Goal: Feedback & Contribution: Contribute content

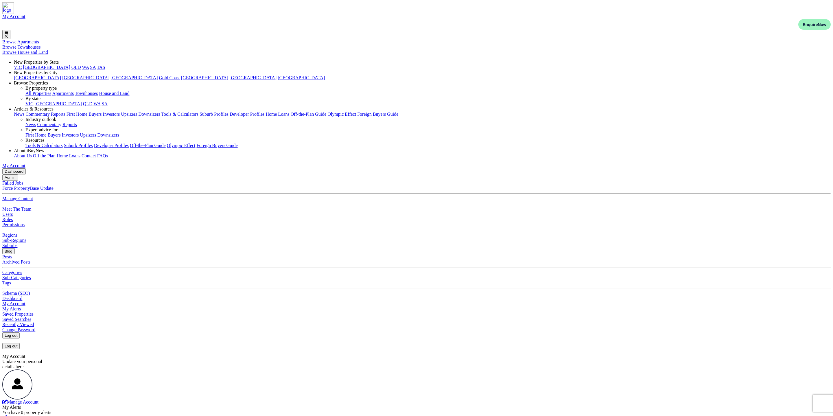
click at [15, 248] on button "Blog" at bounding box center [8, 251] width 12 height 6
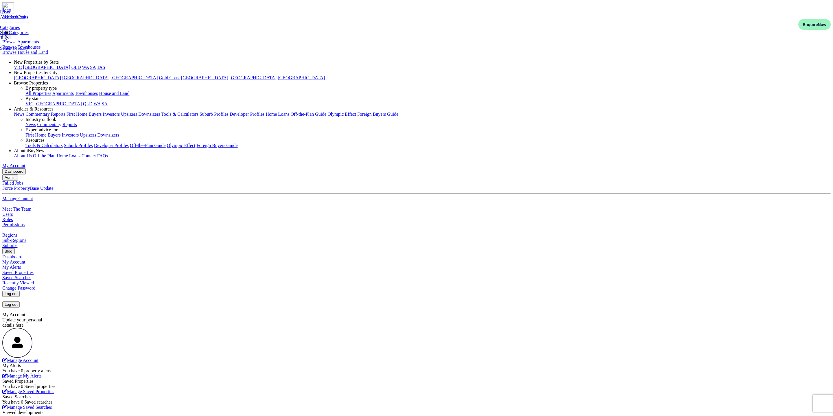
click at [10, 14] on link "Posts" at bounding box center [5, 11] width 10 height 5
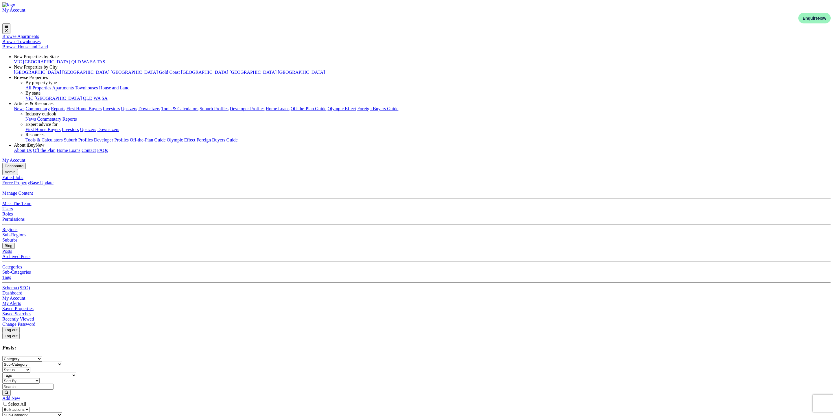
click at [20, 396] on link "Add New" at bounding box center [11, 398] width 18 height 5
click at [65, 356] on input "Title:" at bounding box center [39, 359] width 51 height 6
paste input "Australian Apartment Market 2025: Scarcity, Strategy and Investor Opportunity"
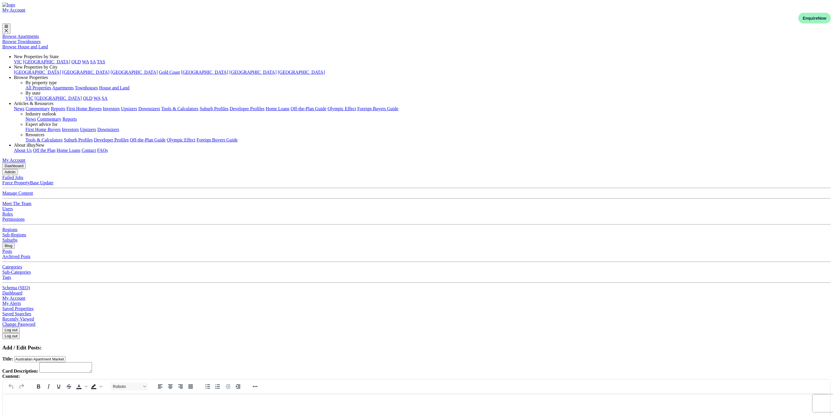
type input "Australian Apartment Market 2025: Scarcity, Strategy and Investor Opportunity"
click at [92, 362] on textarea "Card Description:" at bounding box center [65, 367] width 53 height 10
paste textarea "Introduction Australia’s apartment market has entered a new phase. Interest rat…"
type textarea "Introduction Australia’s apartment market has entered a new phase. Interest rat…"
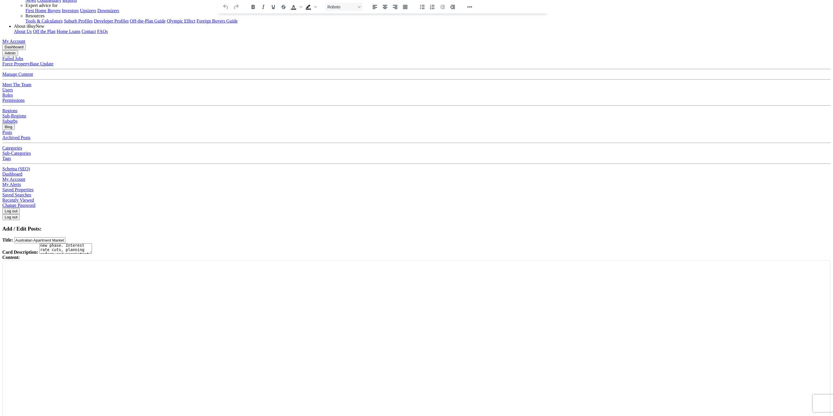
scroll to position [174, 0]
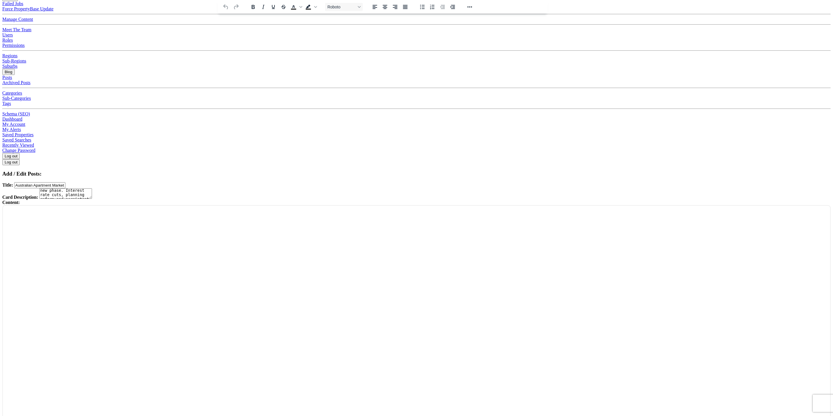
click at [193, 314] on main "Dashboard Admin Failed Jobs Force PropertyBase Update Manage Content Meet The T…" at bounding box center [416, 256] width 828 height 534
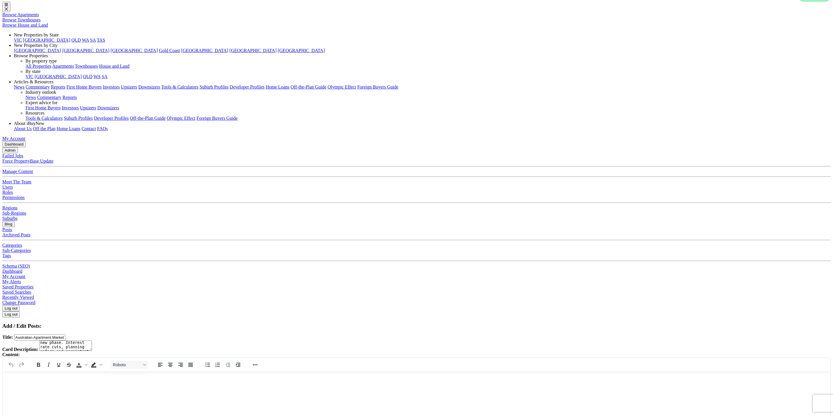
scroll to position [0, 0]
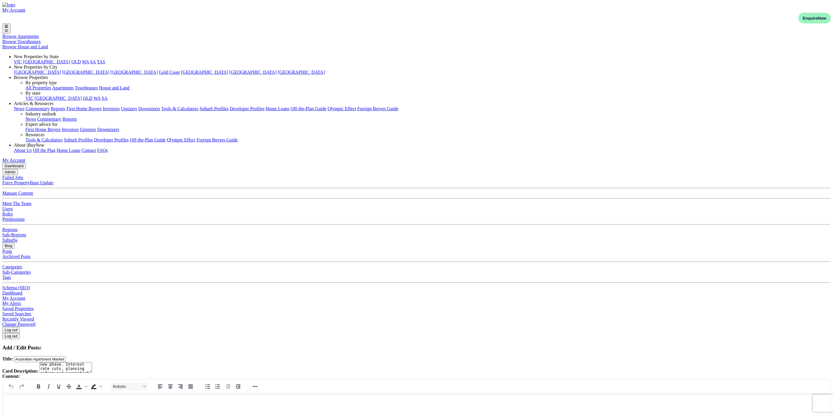
click at [40, 409] on html at bounding box center [416, 401] width 827 height 16
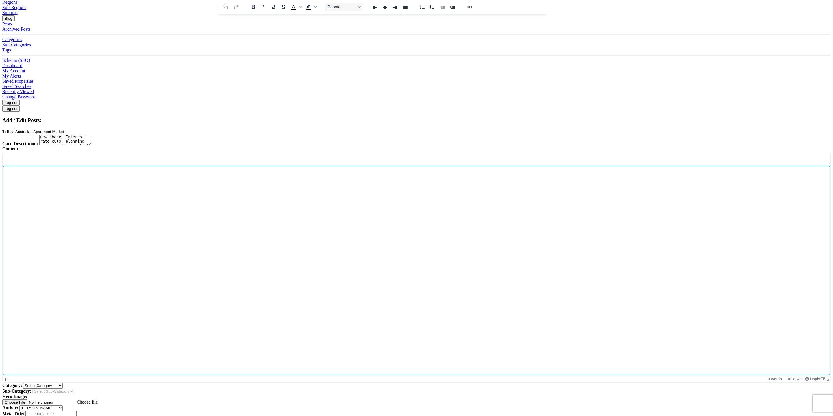
scroll to position [269, 0]
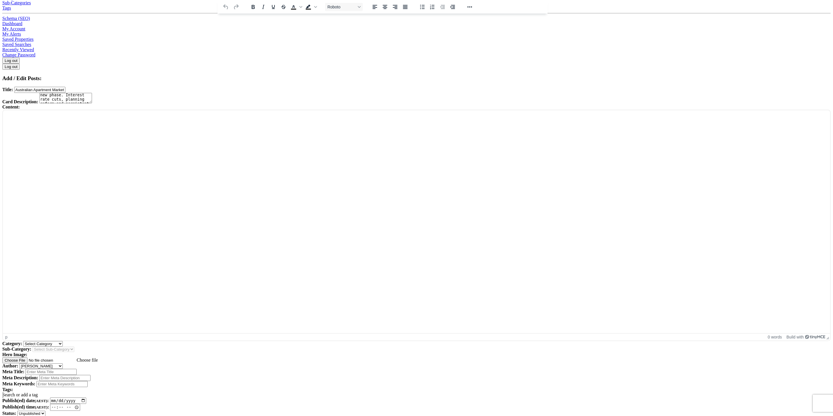
click at [77, 369] on input "Meta Title:" at bounding box center [50, 372] width 51 height 6
paste input "Australia Property Investment 2025 | Apartment Market Outlook"
type input "Australia Property Investment 2025 | Apartment Market Outlook"
click at [91, 375] on input "Meta Description:" at bounding box center [64, 378] width 51 height 6
paste input "Explore Australia’s apartment market outlook for 2025. Key investment insights …"
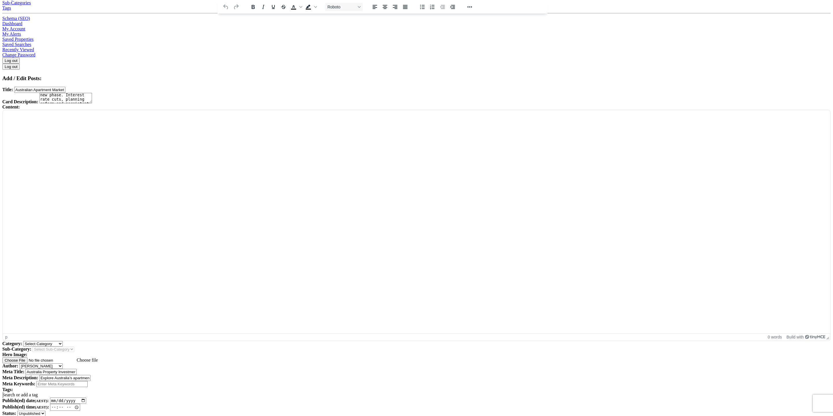
scroll to position [0, 164]
type input "Explore Australia’s apartment market outlook for 2025. Key investment insights …"
click at [88, 381] on input "Meta Keywords:" at bounding box center [61, 384] width 51 height 6
click at [63, 341] on select "Select Category Industry Outlooks Investing & Buying Tools & Calculators" at bounding box center [43, 343] width 40 height 5
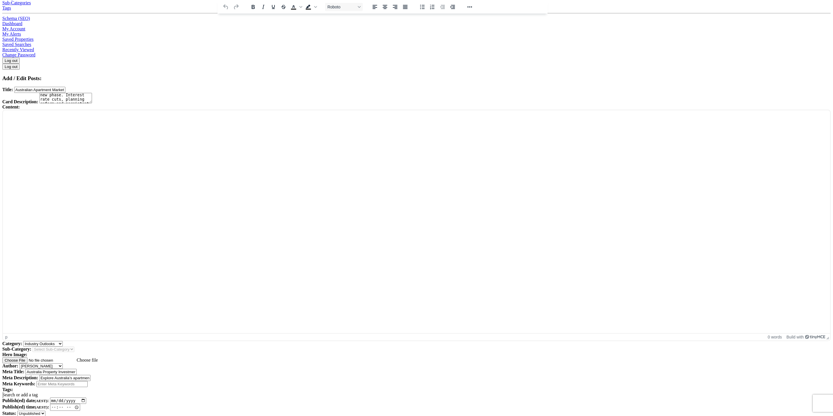
click at [63, 341] on select "Select Category Industry Outlooks Investing & Buying Tools & Calculators" at bounding box center [43, 343] width 40 height 5
select select "4"
click at [63, 341] on select "Select Category Industry Outlooks Investing & Buying Tools & Calculators" at bounding box center [43, 343] width 40 height 5
click at [74, 346] on select "Select Sub-Category First Home Buyers Upsizers Downsizers Investors Suburb Prof…" at bounding box center [53, 348] width 42 height 5
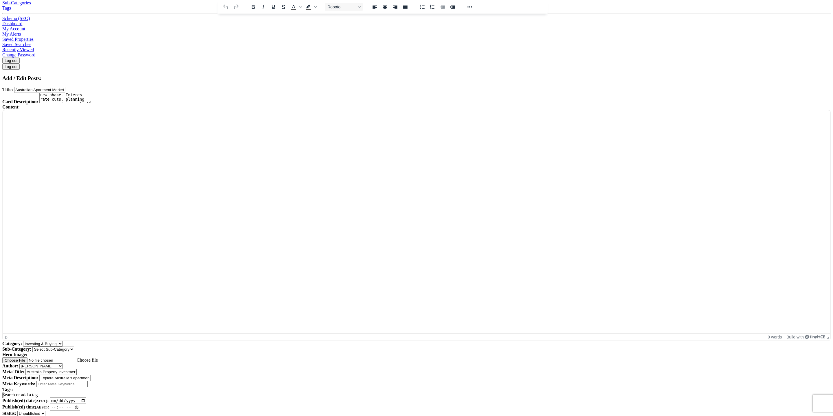
select select "17"
click at [74, 346] on select "Select Sub-Category First Home Buyers Upsizers Downsizers Investors Suburb Prof…" at bounding box center [53, 348] width 42 height 5
click at [63, 363] on select "Select Author Andrew Ladd Ava Markland Claire Almond Craig Jervis Daniel Peters…" at bounding box center [40, 365] width 43 height 5
click at [88, 381] on input "Meta Keywords:" at bounding box center [61, 384] width 51 height 6
type input "i"
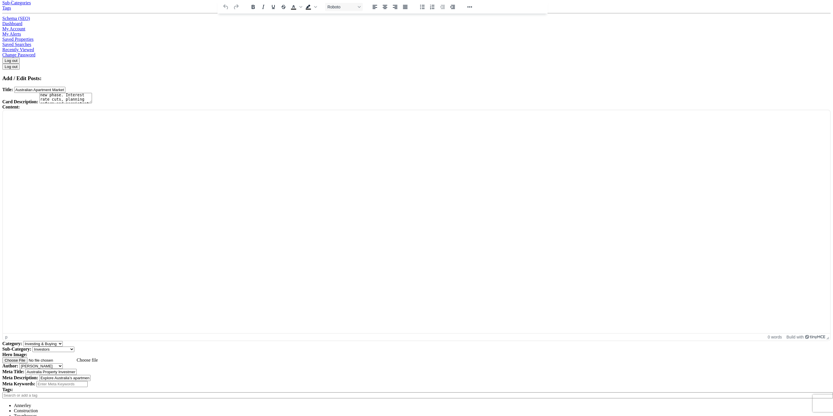
type input "n"
type input "i"
click at [61, 413] on span "[GEOGRAPHIC_DATA]" at bounding box center [37, 415] width 47 height 5
click at [226, 397] on input "australi" at bounding box center [417, 400] width 831 height 6
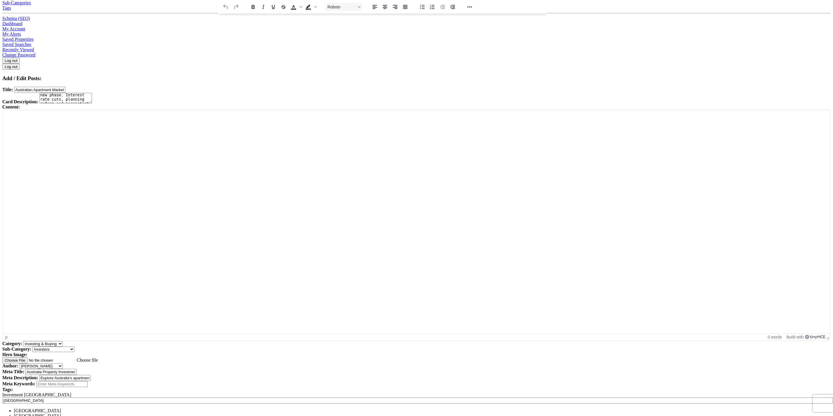
click at [226, 397] on input "australi" at bounding box center [417, 400] width 831 height 6
click at [30, 413] on span "Property" at bounding box center [22, 415] width 16 height 5
click at [299, 397] on input "propert" at bounding box center [417, 400] width 831 height 6
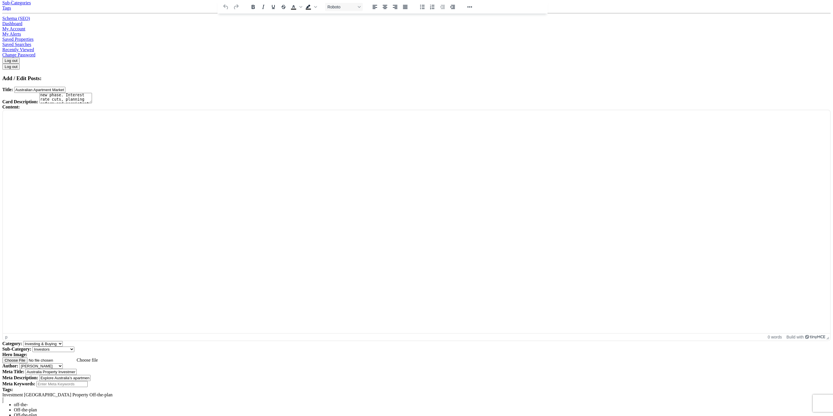
drag, startPoint x: 199, startPoint y: 252, endPoint x: 207, endPoint y: 253, distance: 8.2
click at [200, 252] on main "Dashboard Admin Failed Jobs Force PropertyBase Update Manage Content Meet The T…" at bounding box center [416, 173] width 828 height 559
click at [396, 392] on div "Investment Australia Property Off-the-plan off-the-" at bounding box center [416, 394] width 828 height 5
drag, startPoint x: 243, startPoint y: 252, endPoint x: 208, endPoint y: 252, distance: 34.7
click at [207, 252] on main "Dashboard Admin Failed Jobs Force PropertyBase Update Manage Content Meet The T…" at bounding box center [416, 176] width 828 height 565
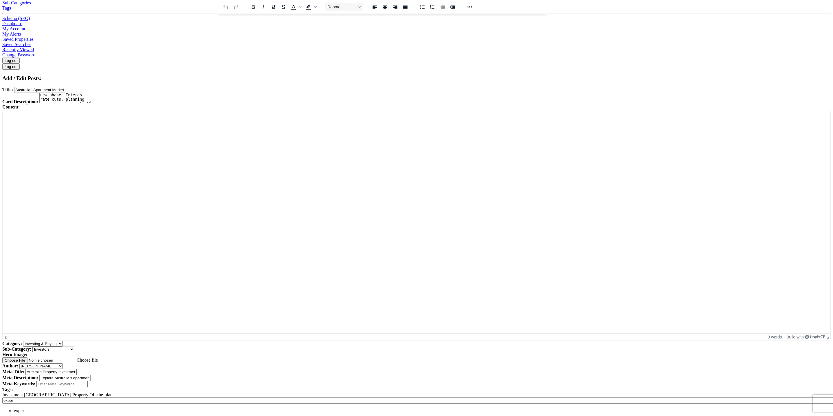
type input "expert"
click at [25, 408] on span "expert" at bounding box center [20, 410] width 12 height 5
click at [86, 397] on input "Publish(ed) date (AEST) :" at bounding box center [68, 400] width 36 height 6
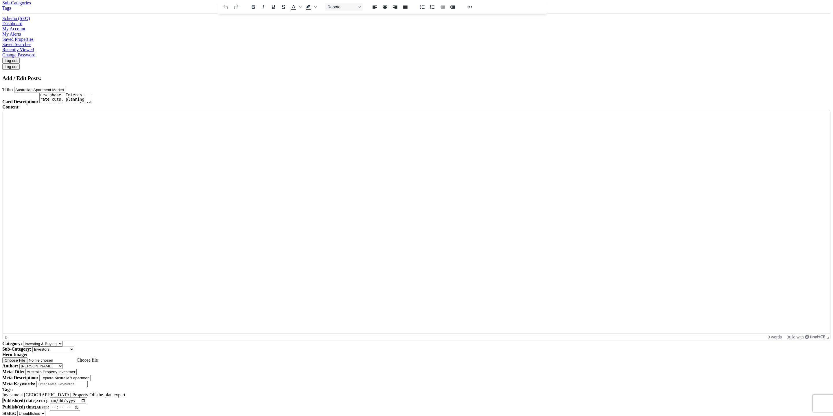
click at [86, 397] on input "Publish(ed) date (AEST) :" at bounding box center [68, 400] width 36 height 6
type input "2025-09-25"
click at [80, 404] on input "Publish(ed) time (AEST) :" at bounding box center [65, 407] width 30 height 7
drag, startPoint x: 383, startPoint y: 269, endPoint x: 399, endPoint y: 268, distance: 15.9
click at [80, 404] on input "Publish(ed) time (AEST) :" at bounding box center [65, 407] width 30 height 7
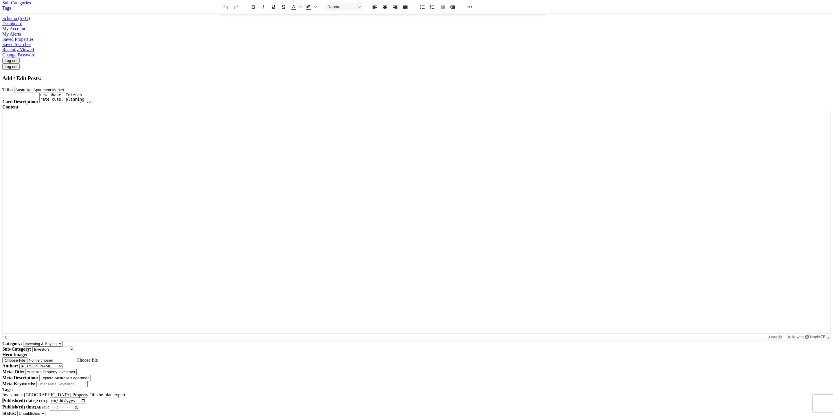
click at [80, 404] on input "Publish(ed) time (AEST) :" at bounding box center [65, 407] width 30 height 7
type input "16:30"
drag, startPoint x: 511, startPoint y: 288, endPoint x: 508, endPoint y: 287, distance: 2.9
click at [45, 411] on select "Published Unpublished" at bounding box center [31, 413] width 28 height 5
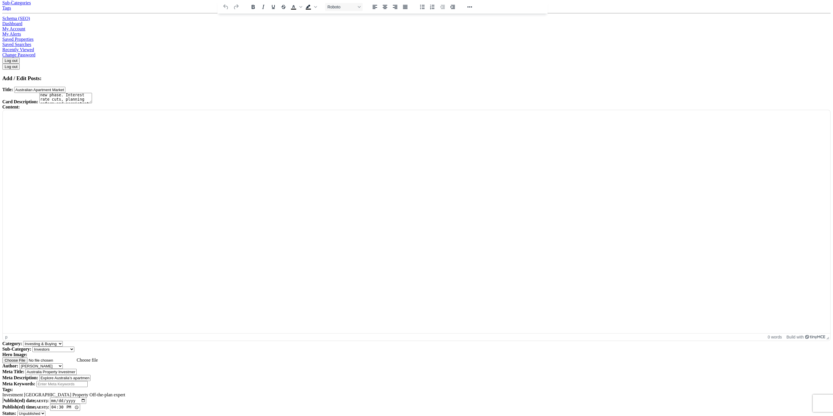
select select "1"
click at [45, 411] on select "Published Unpublished" at bounding box center [31, 413] width 28 height 5
click at [63, 363] on select "Select Author Andrew Ladd Ava Markland Claire Almond Craig Jervis Daniel Peters…" at bounding box center [40, 365] width 43 height 5
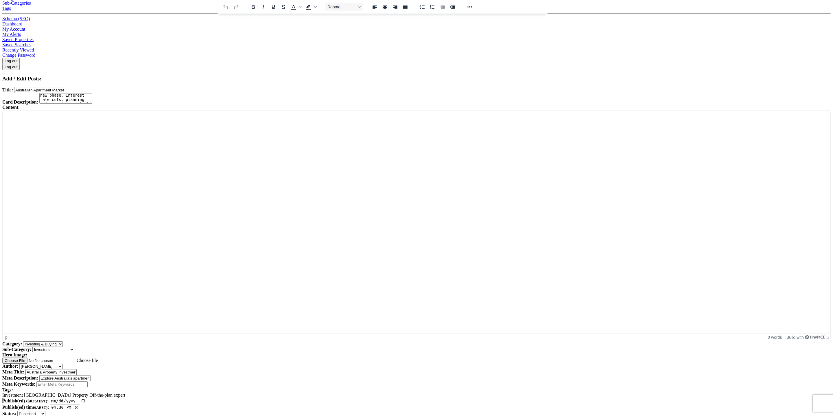
click at [63, 363] on select "Select Author Andrew Ladd Ava Markland Claire Almond Craig Jervis Daniel Peters…" at bounding box center [40, 365] width 43 height 5
select select "7"
click at [63, 363] on select "Select Author Andrew Ladd Ava Markland Claire Almond Craig Jervis Daniel Peters…" at bounding box center [40, 365] width 43 height 5
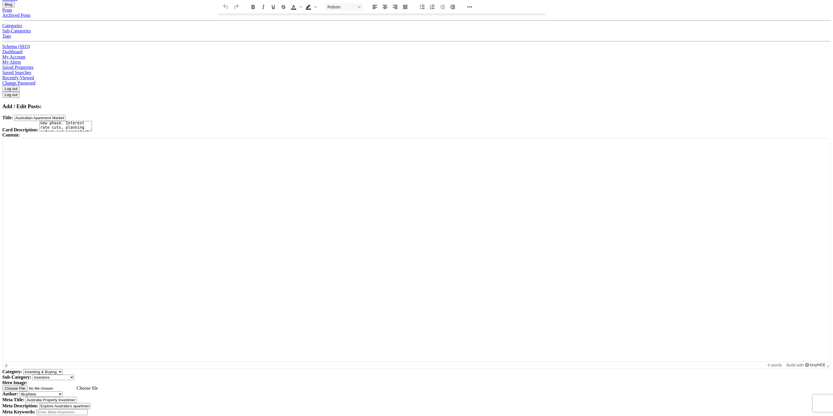
scroll to position [295, 0]
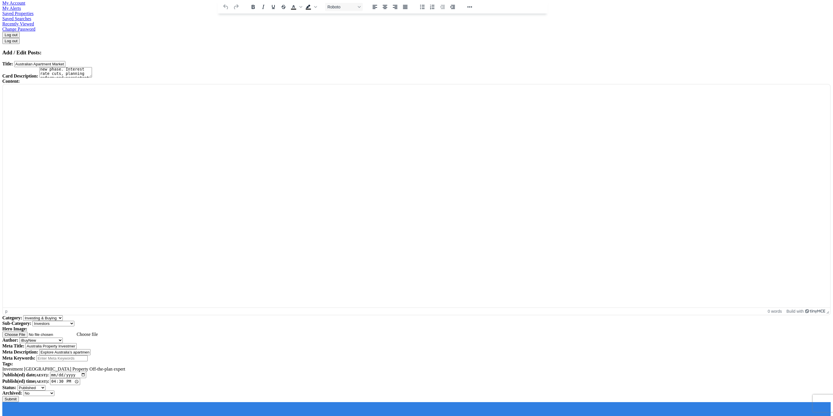
click at [88, 355] on input "Meta Keywords:" at bounding box center [61, 358] width 51 height 6
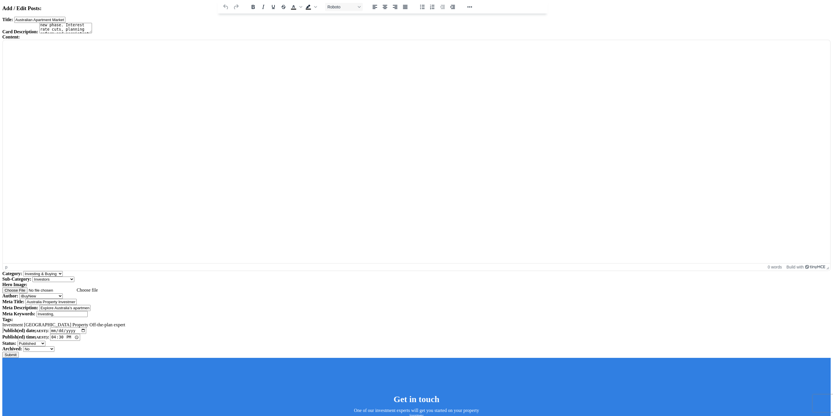
click at [88, 311] on input "Investing," at bounding box center [61, 314] width 51 height 6
click at [88, 311] on input "Investing, Australia, off-the-plan" at bounding box center [61, 314] width 51 height 6
click at [88, 311] on input "Investing, Australia, off-the-plan," at bounding box center [61, 314] width 51 height 6
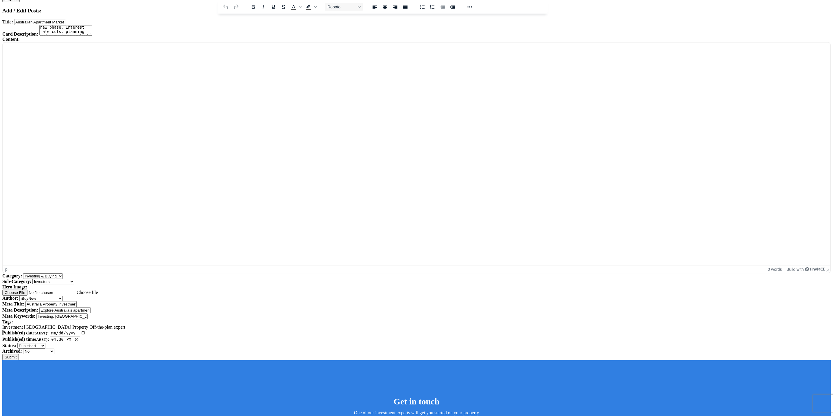
scroll to position [338, 0]
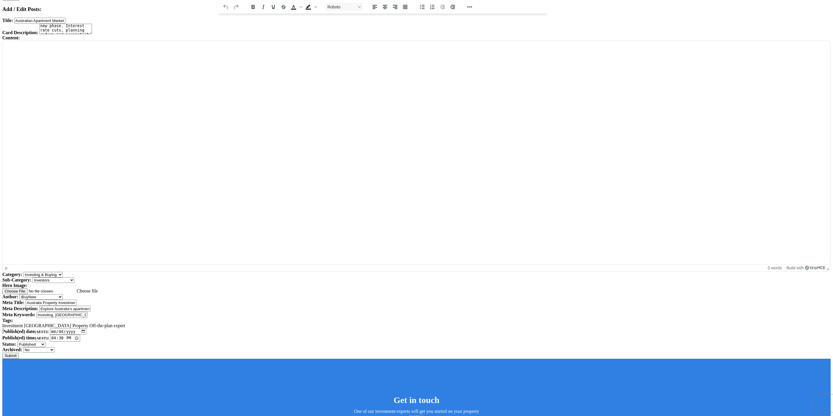
type input "Investing, [GEOGRAPHIC_DATA], off-the-plan, property, expert, data"
click at [152, 182] on main "Dashboard Admin Failed Jobs Force PropertyBase Update Manage Content Meet The T…" at bounding box center [416, 91] width 828 height 534
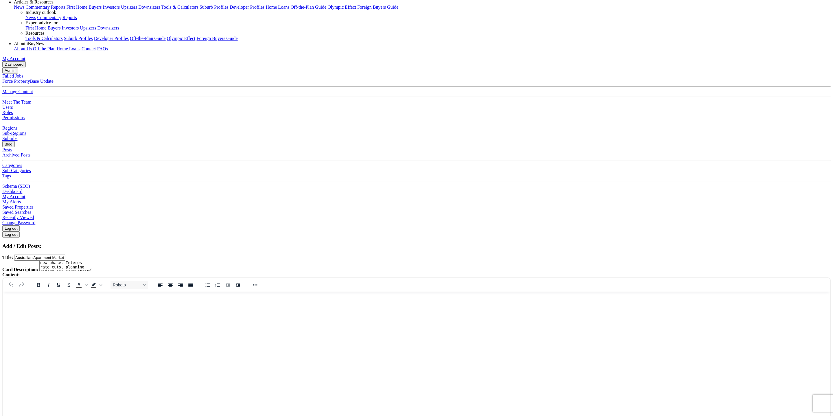
scroll to position [98, 0]
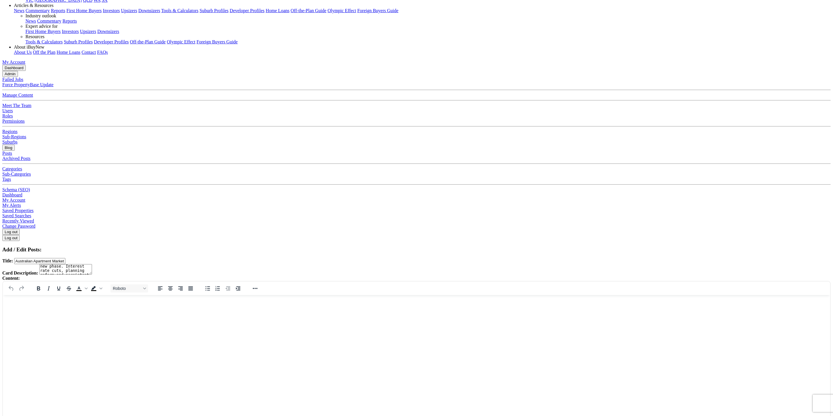
click at [154, 311] on html at bounding box center [416, 303] width 827 height 16
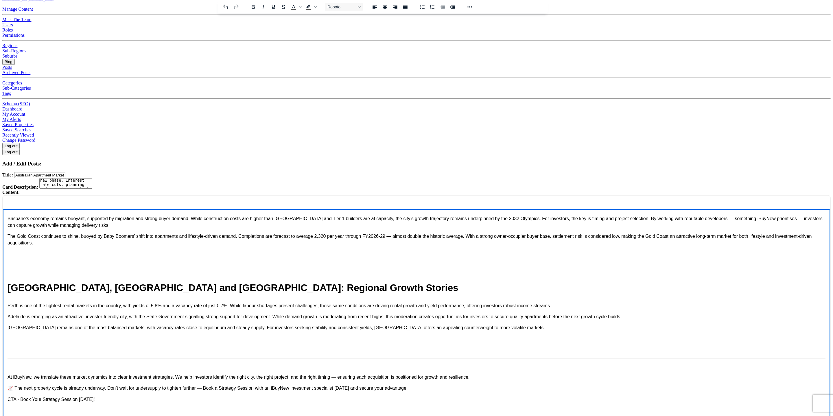
scroll to position [187, 0]
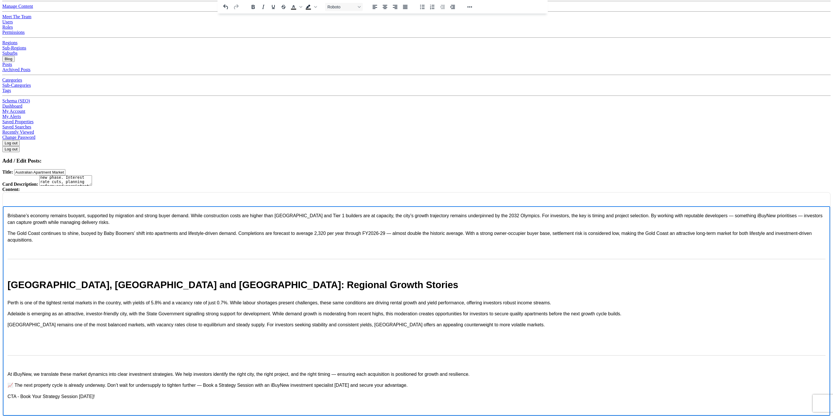
click at [127, 344] on p "Rich Text Area" at bounding box center [417, 347] width 818 height 6
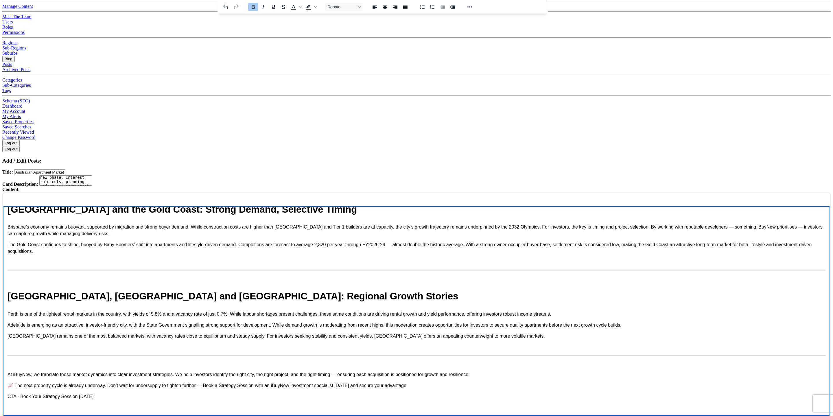
scroll to position [625, 0]
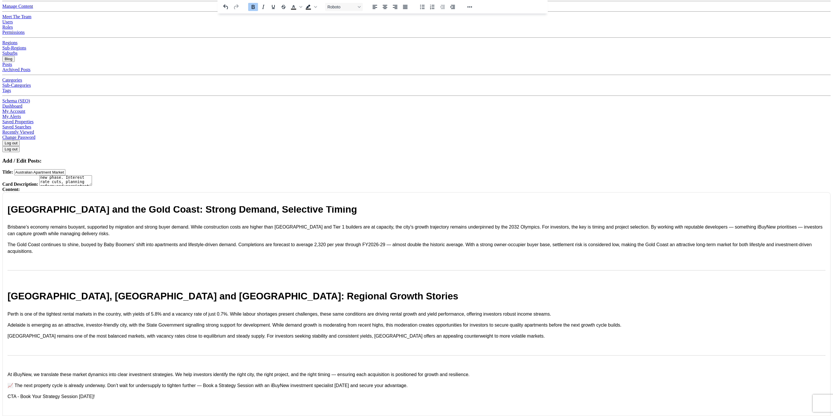
type input "C:\fakepath\1200x675-MEL-29.11.21---Yellow-Tail-Balloon---MCG.jpg"
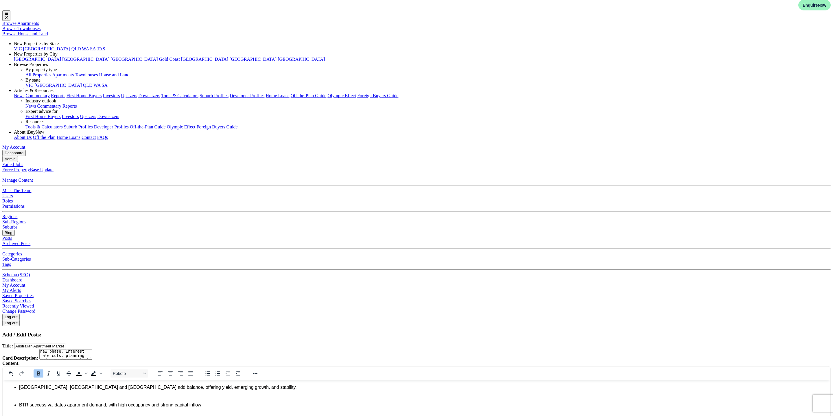
scroll to position [258, 0]
click at [24, 407] on ul "Undersupply will persist, keeping pressure on both rents and values. Melbourne …" at bounding box center [417, 360] width 818 height 94
click at [22, 396] on p "Perth, Adelaide and Canberra add balance, offering yield, emerging growth, and …" at bounding box center [422, 389] width 806 height 13
click at [26, 378] on p "Brisbane and the Gold Coast remain attractive, provided investors are selective…" at bounding box center [422, 371] width 806 height 13
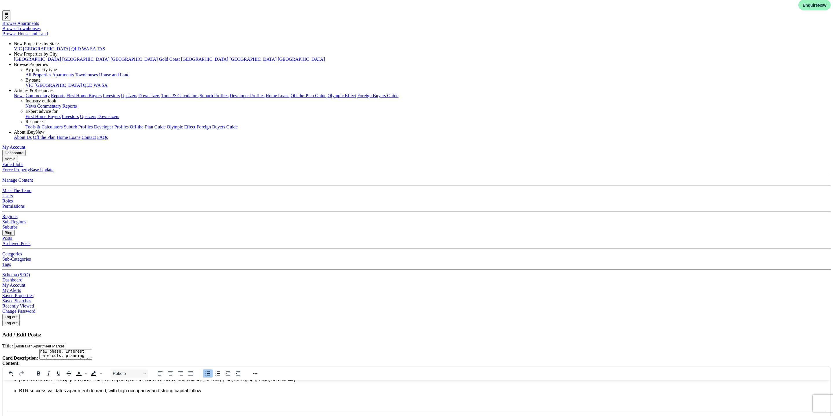
click at [23, 394] on ul "Undersupply will persist, keeping pressure on both rents and values. Melbourne …" at bounding box center [417, 354] width 818 height 82
click at [39, 343] on p "Melbourne offers the strongest upside, with significant re-rating potential." at bounding box center [422, 336] width 806 height 13
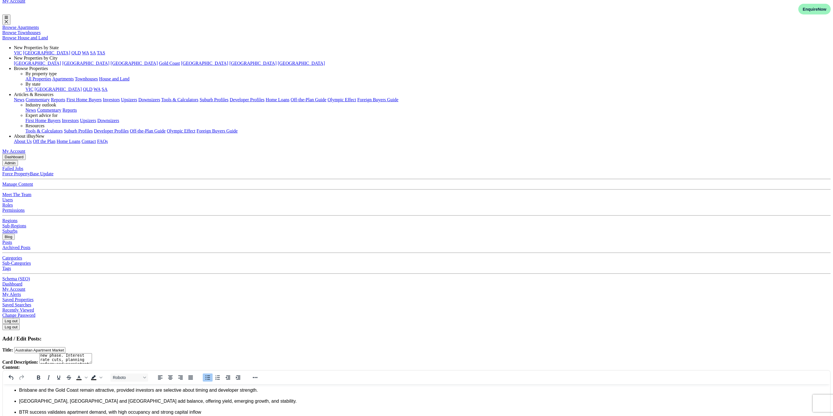
scroll to position [198, 0]
click at [27, 390] on p "Undersupply will persist, keeping pressure on both rents and values." at bounding box center [422, 383] width 806 height 13
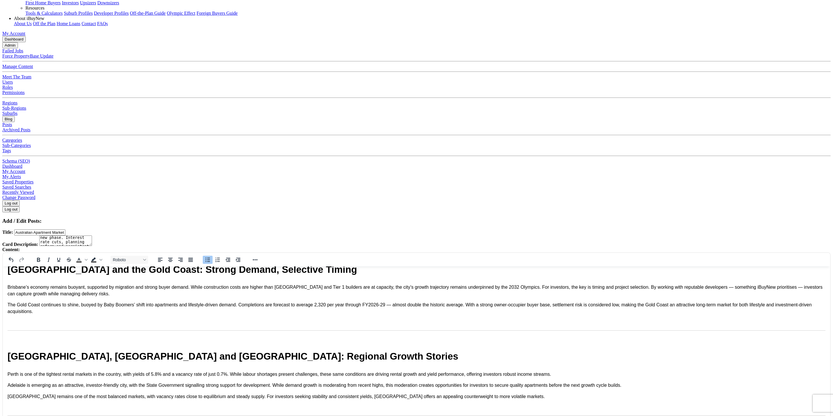
scroll to position [138, 0]
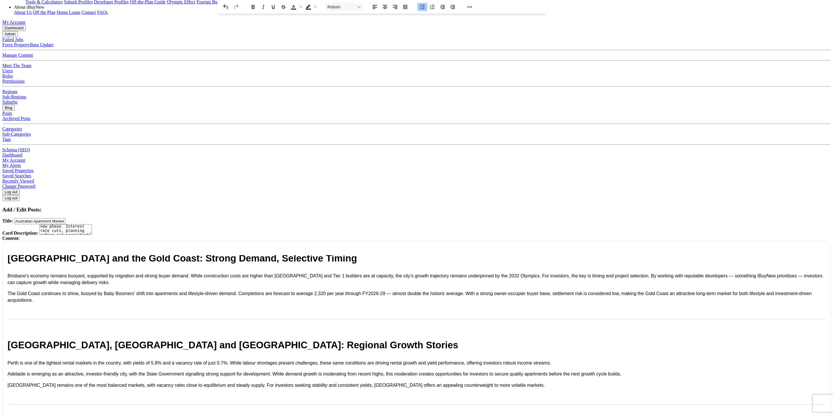
click at [26, 416] on body "Australia’s Apartment Market 2025: Why Undersupply Creates Opportunity for Inve…" at bounding box center [417, 139] width 818 height 642
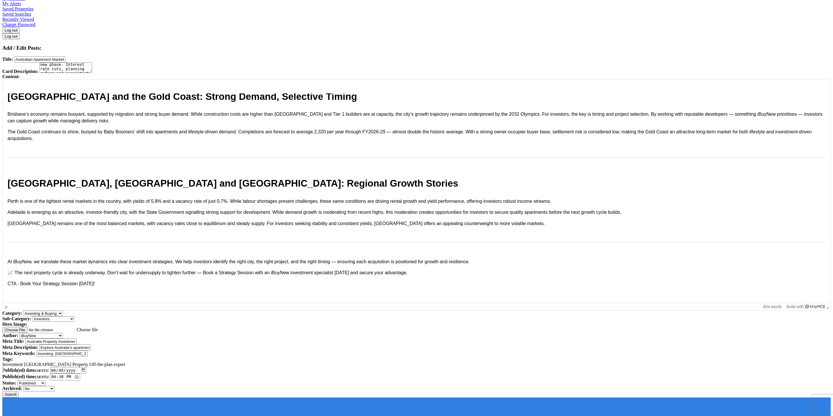
scroll to position [353, 0]
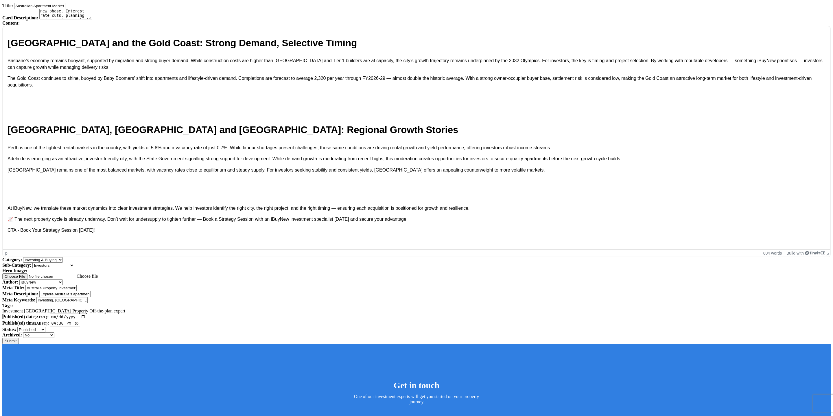
click at [19, 338] on button "Submit" at bounding box center [10, 341] width 16 height 6
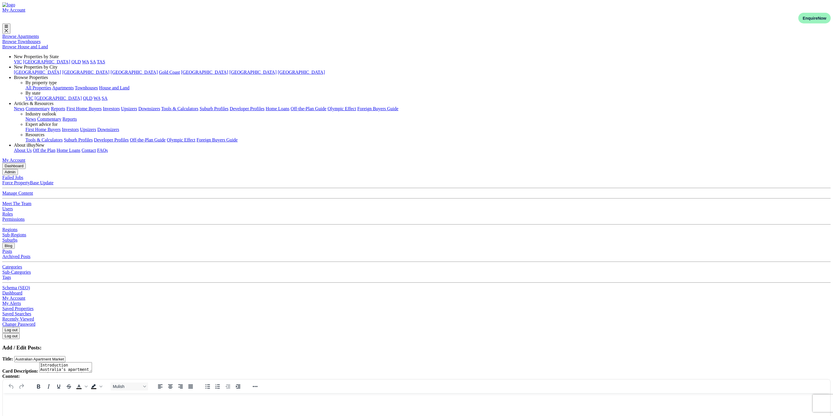
select select "4"
select select "17"
select select "7"
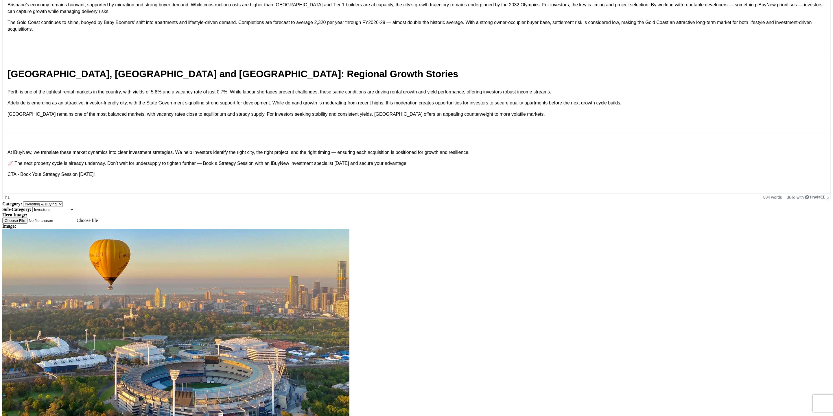
scroll to position [421, 0]
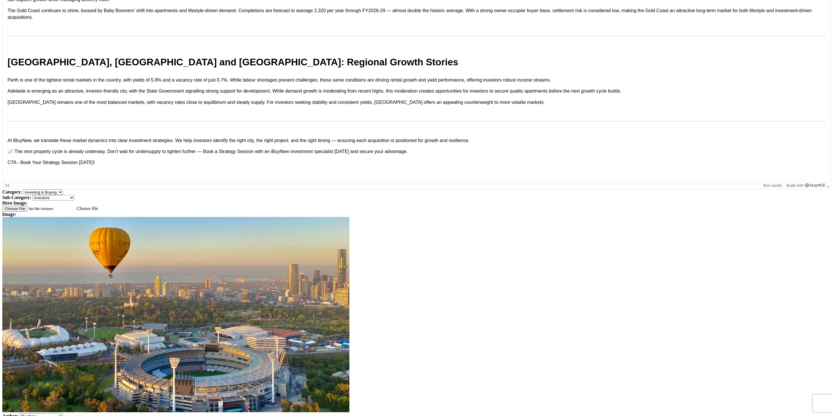
type input "16:15"
click at [308, 160] on div "Add / Edit Posts: Title: Australian Apartment Market 2025: Scarcity, Strategy a…" at bounding box center [416, 201] width 828 height 554
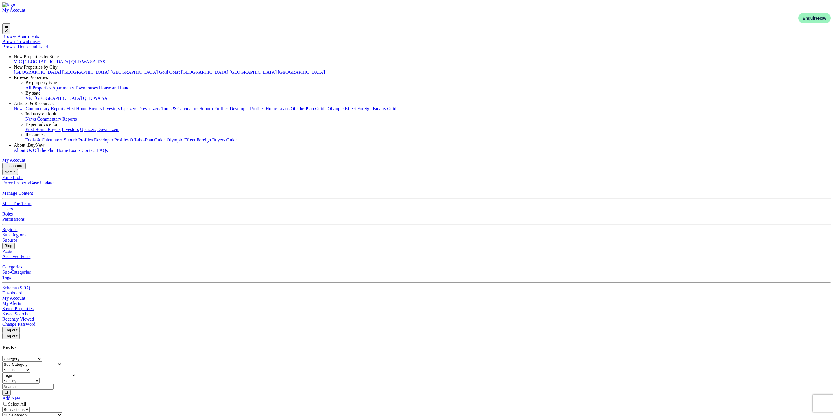
select select "4"
select select "17"
select select "7"
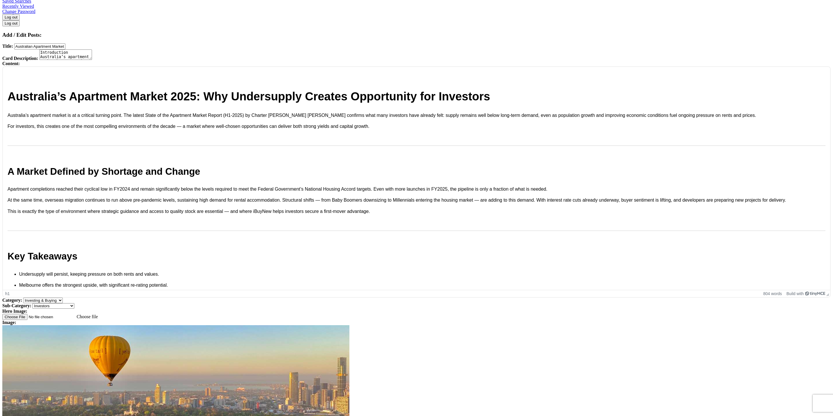
scroll to position [384, 0]
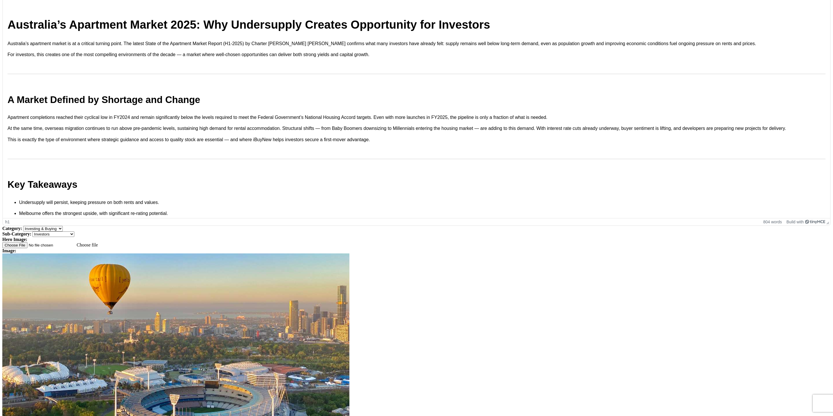
type input "16:00"
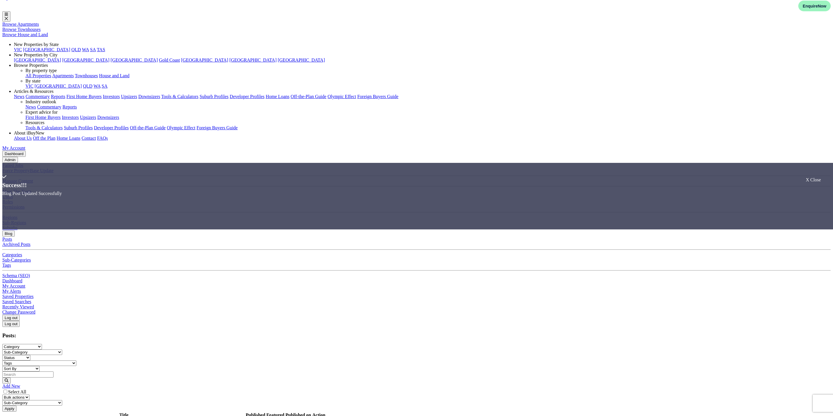
scroll to position [12, 0]
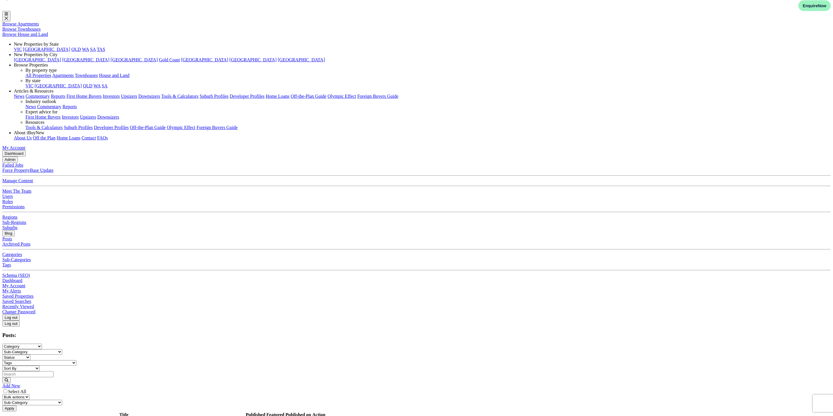
click at [158, 416] on link "Australian Apartment Market 2025: Scarcity, Strategy and Investor Opportunity" at bounding box center [84, 421] width 148 height 5
click at [320, 416] on link "Edit" at bounding box center [316, 421] width 8 height 5
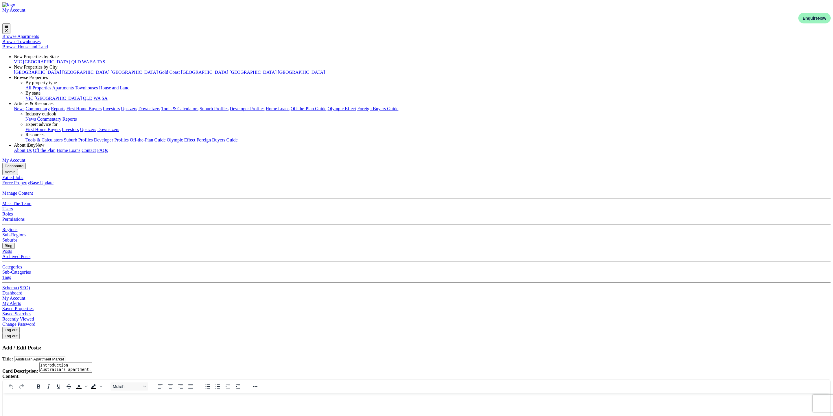
select select "4"
select select "17"
select select "7"
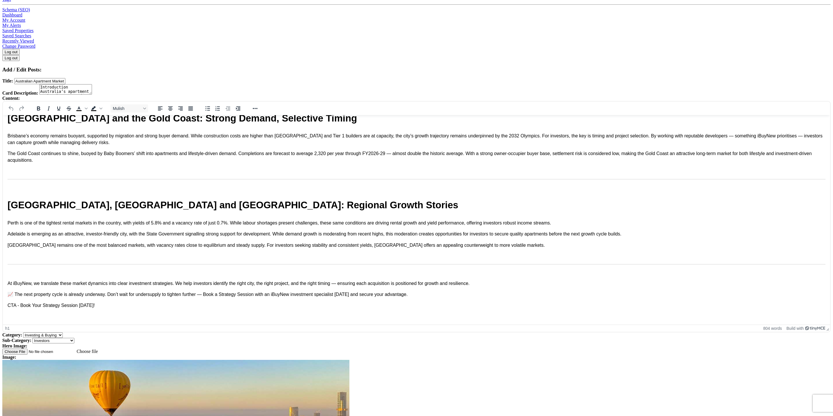
scroll to position [338, 0]
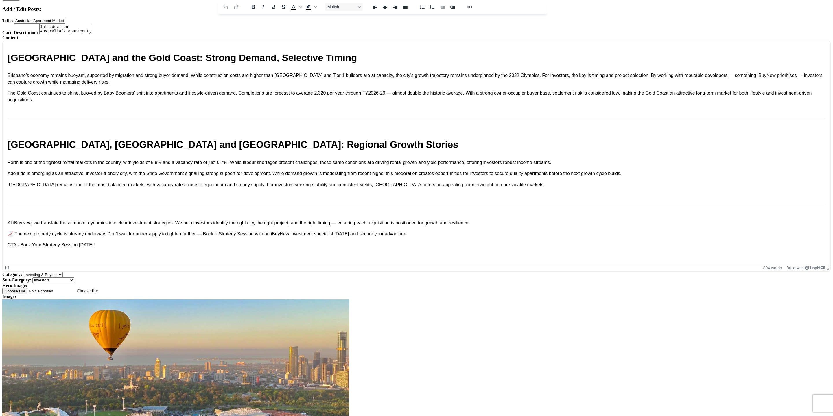
click at [426, 237] on div "Add / Edit Posts: Title: Australian Apartment Market 2025: Scarcity, Strategy a…" at bounding box center [416, 283] width 828 height 554
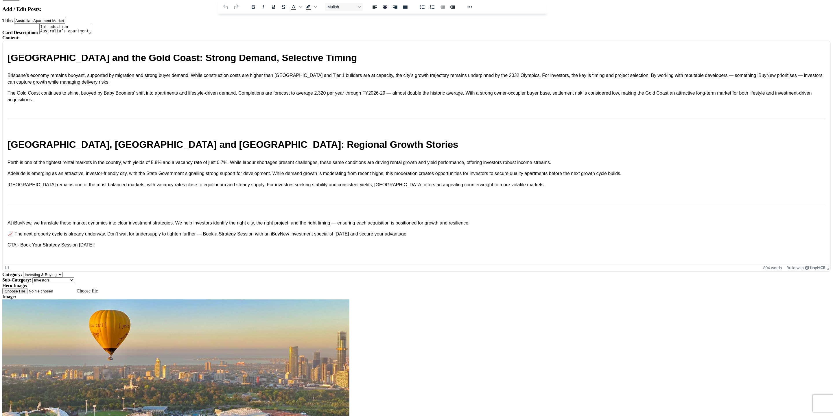
type input "16:25"
click at [285, 241] on div "Add / Edit Posts: Title: Australian Apartment Market 2025: Scarcity, Strategy a…" at bounding box center [416, 283] width 828 height 554
click at [229, 299] on img at bounding box center [175, 396] width 347 height 195
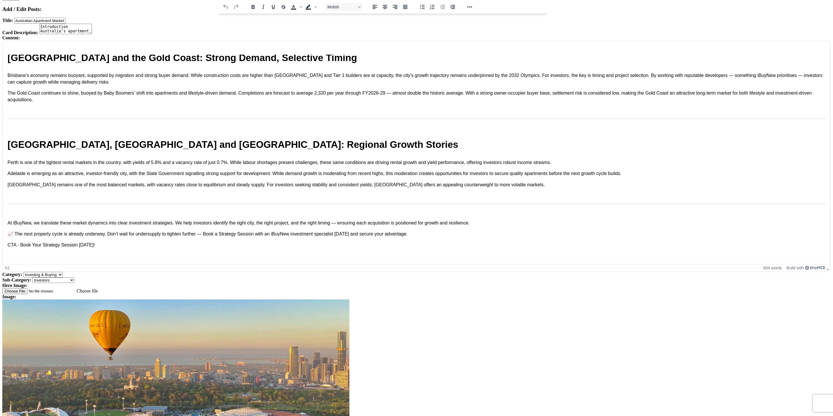
click at [75, 288] on input "Choose file" at bounding box center [38, 291] width 73 height 6
type input "C:\fakepath\Singapore Expo EDM & Email Banner (2020 x 1080 px).png"
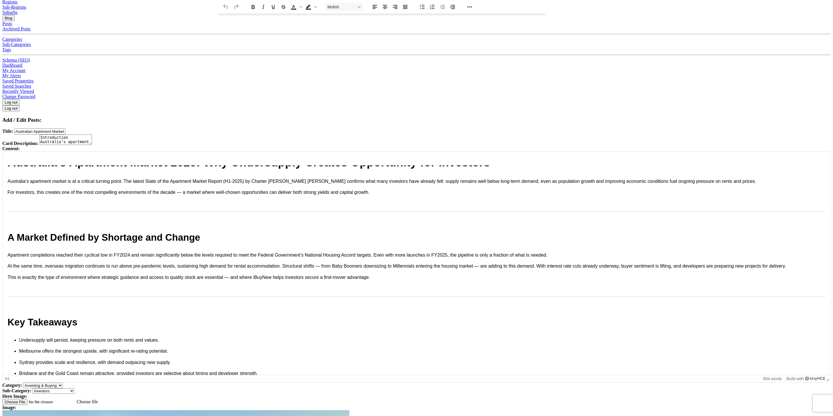
scroll to position [0, 0]
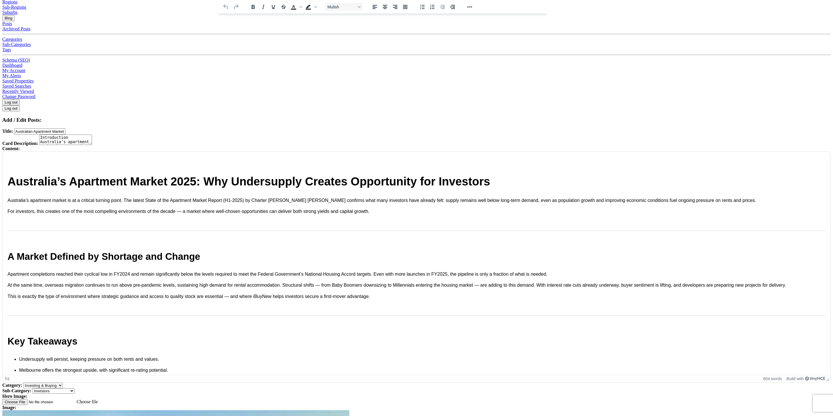
drag, startPoint x: 245, startPoint y: 211, endPoint x: 250, endPoint y: 207, distance: 6.8
click at [75, 399] on input "Choose file" at bounding box center [38, 402] width 73 height 6
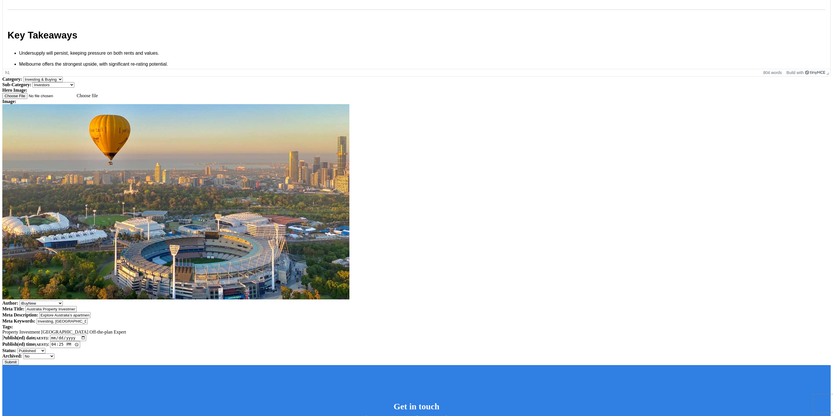
scroll to position [331, 0]
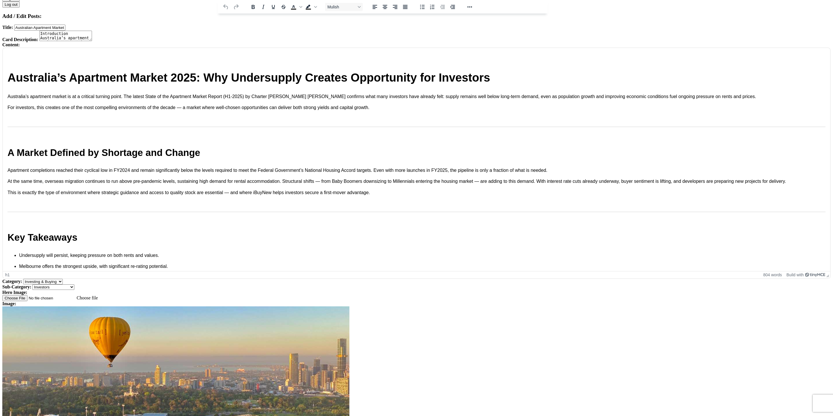
drag, startPoint x: 241, startPoint y: 112, endPoint x: 262, endPoint y: 109, distance: 21.1
click at [241, 306] on img at bounding box center [175, 403] width 347 height 195
click at [289, 306] on div at bounding box center [416, 404] width 828 height 196
click at [238, 306] on img at bounding box center [175, 403] width 347 height 195
drag, startPoint x: 291, startPoint y: 126, endPoint x: 271, endPoint y: 147, distance: 29.3
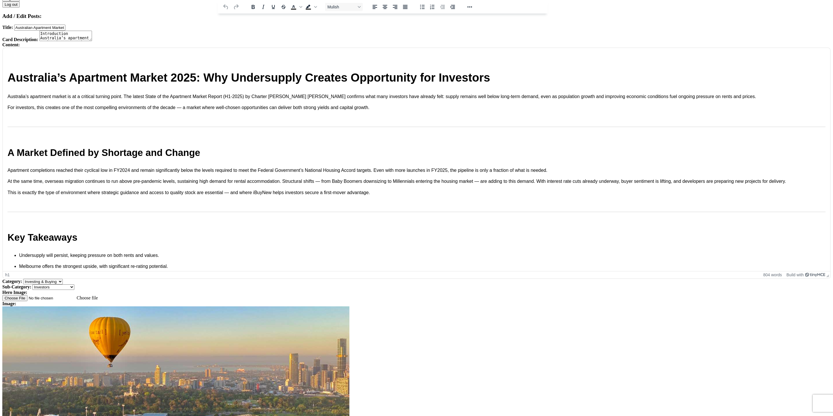
click at [291, 126] on form "Title: Australian Apartment Market 2025: Scarcity, Strategy and Investor Opport…" at bounding box center [416, 296] width 828 height 542
drag, startPoint x: 352, startPoint y: 222, endPoint x: 334, endPoint y: 226, distance: 17.9
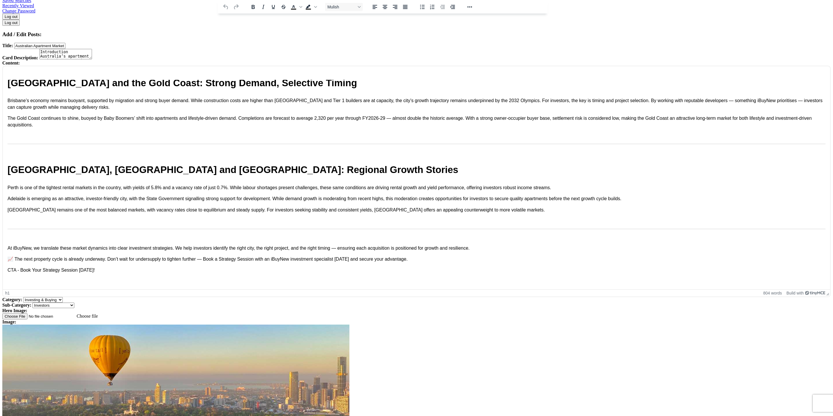
scroll to position [417, 0]
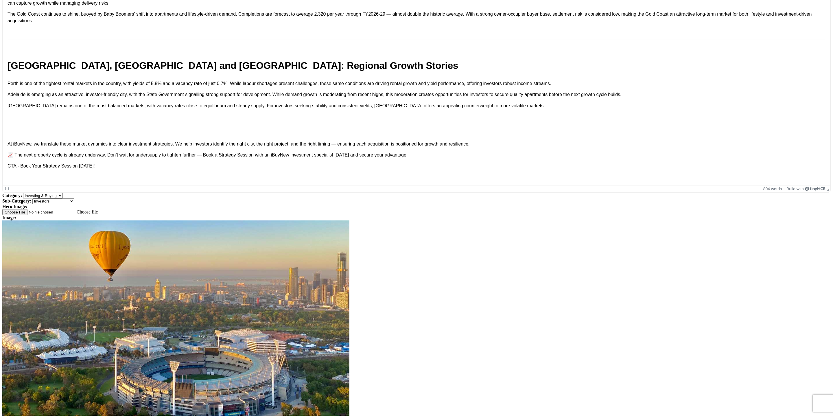
click at [272, 220] on div at bounding box center [416, 318] width 828 height 196
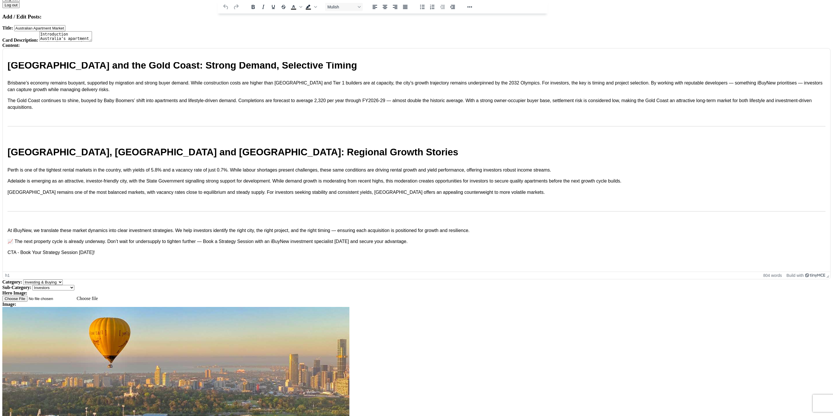
scroll to position [293, 0]
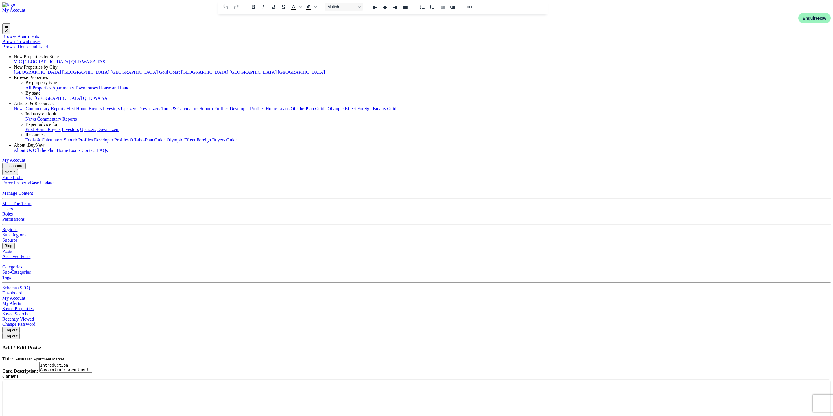
select select "4"
select select "17"
select select "7"
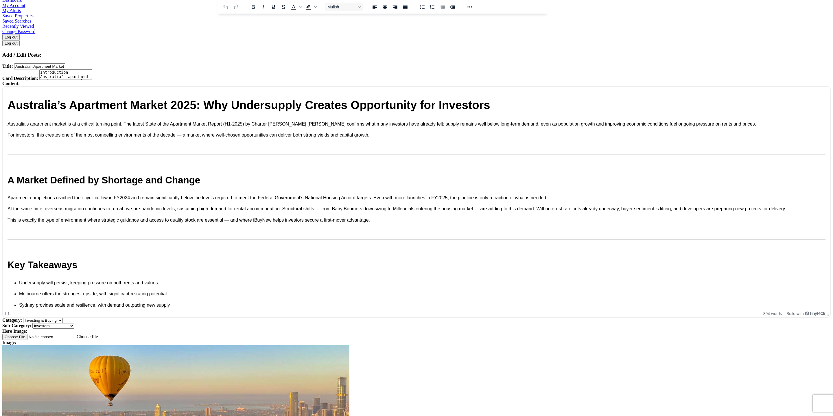
click at [75, 334] on input "Choose file" at bounding box center [38, 337] width 73 height 6
type input "C:\fakepath\Singapore Expo EDM & Email Banner (2020 x 1080 px) (1).png"
drag, startPoint x: 227, startPoint y: 274, endPoint x: 226, endPoint y: 272, distance: 3.1
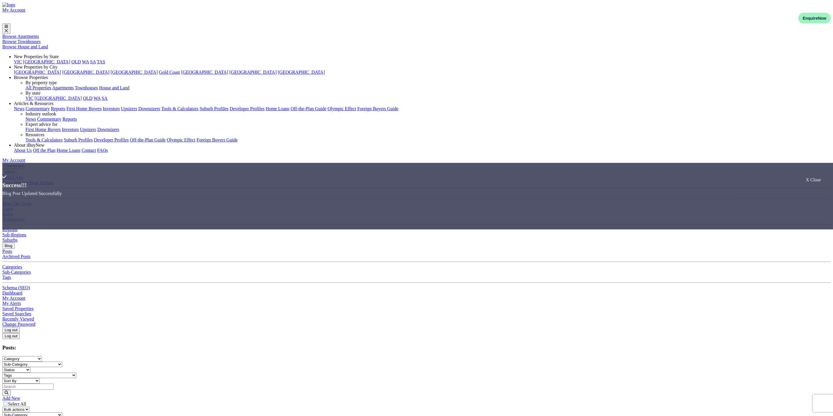
drag, startPoint x: 307, startPoint y: 113, endPoint x: 305, endPoint y: 117, distance: 3.5
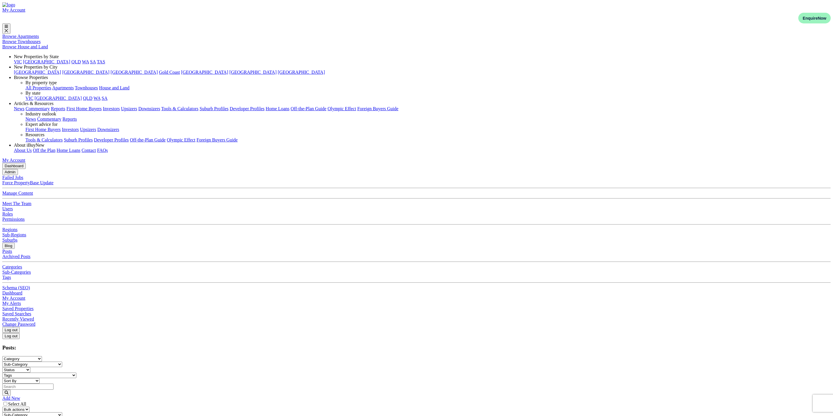
select select "4"
select select "17"
select select "7"
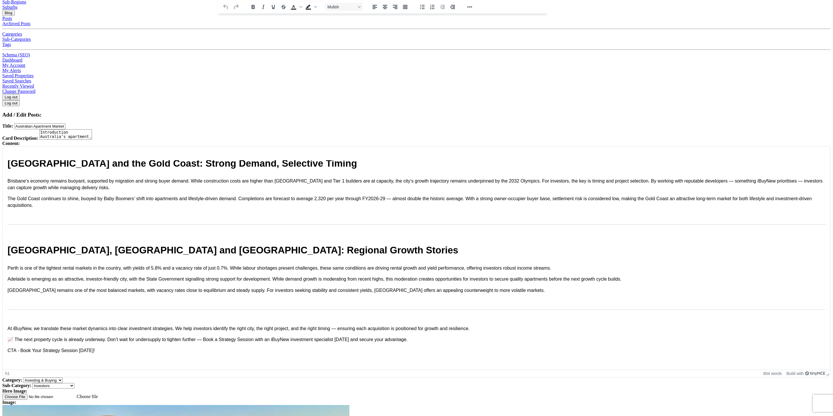
scroll to position [218, 0]
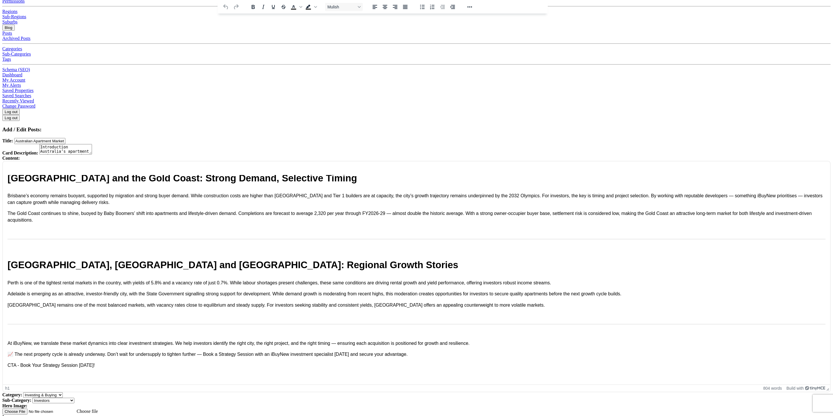
click at [75, 408] on input "Choose file" at bounding box center [38, 411] width 73 height 6
type input "C:\fakepath\Singapore Expo EDM & Email Banner (2020 x 1080 px) (1).png"
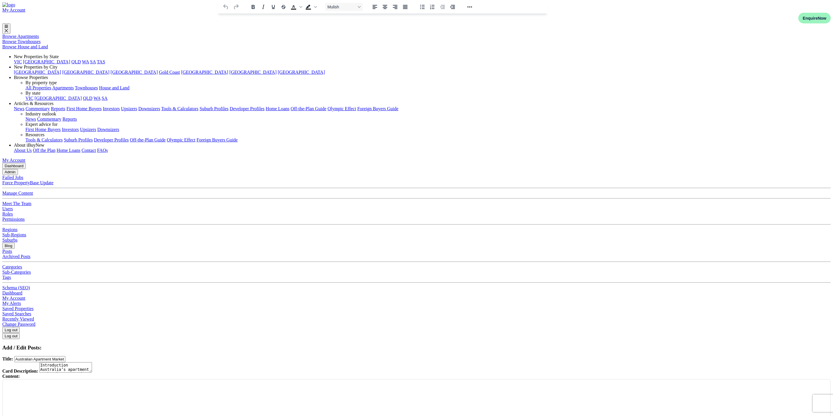
select select "4"
select select "17"
select select "7"
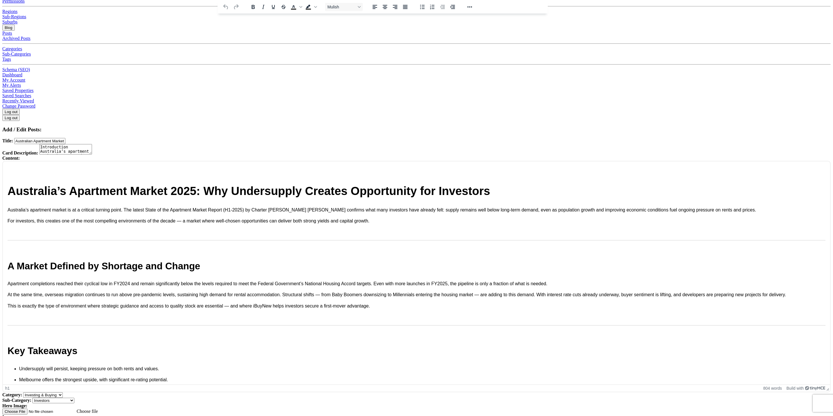
click at [75, 408] on input "Choose file" at bounding box center [38, 411] width 73 height 6
type input "C:\fakepath\Singapore Expo EDM & Email Banner (2020 x 1080 px) (1) Large.jpeg"
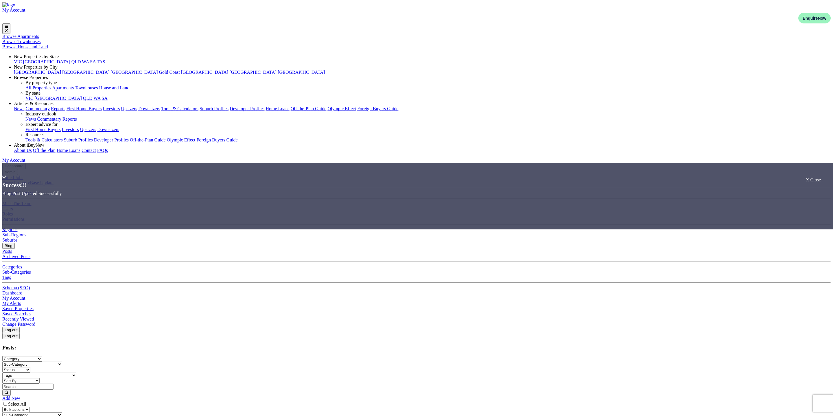
drag, startPoint x: 601, startPoint y: 118, endPoint x: 599, endPoint y: 122, distance: 4.2
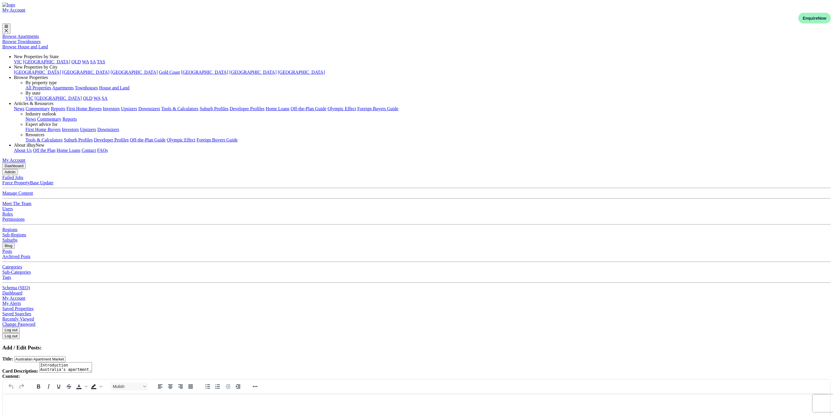
select select "4"
select select "17"
select select "7"
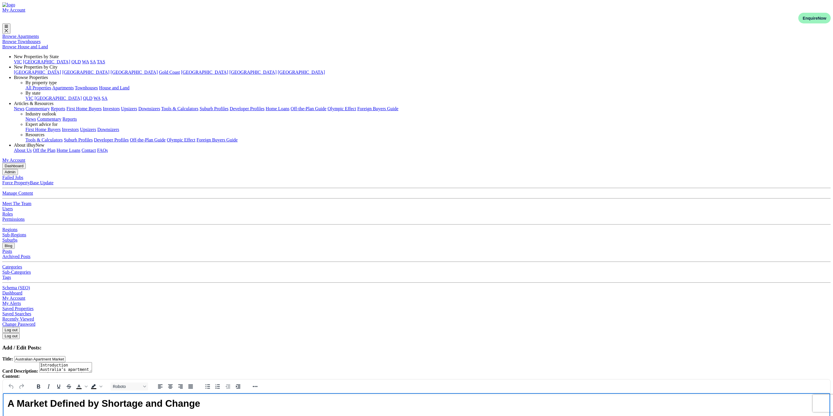
scroll to position [24, 0]
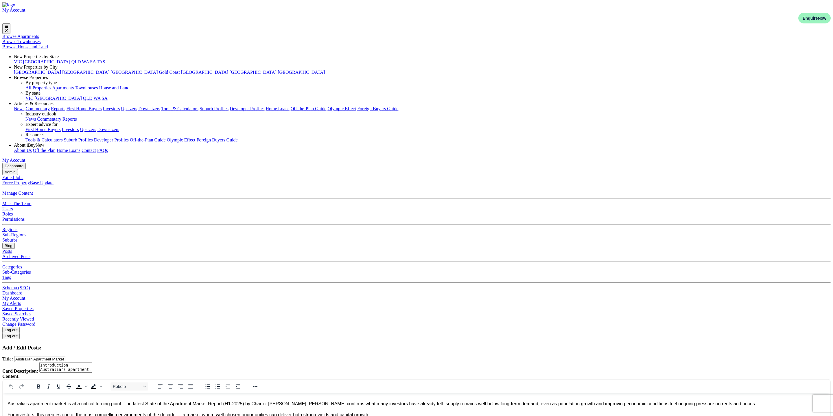
drag, startPoint x: 32, startPoint y: 459, endPoint x: 39, endPoint y: 459, distance: 7.5
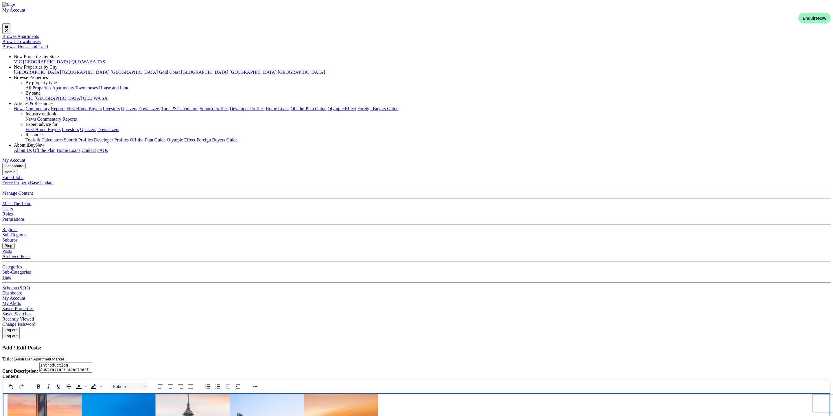
scroll to position [137, 0]
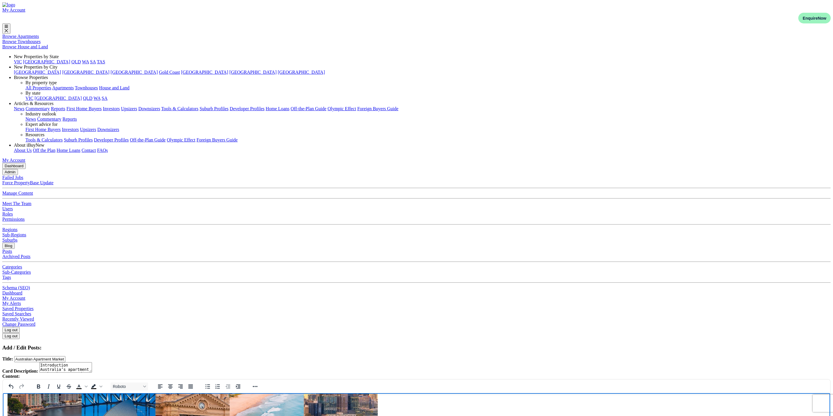
click at [146, 416] on img "Rich Text Area" at bounding box center [193, 409] width 370 height 198
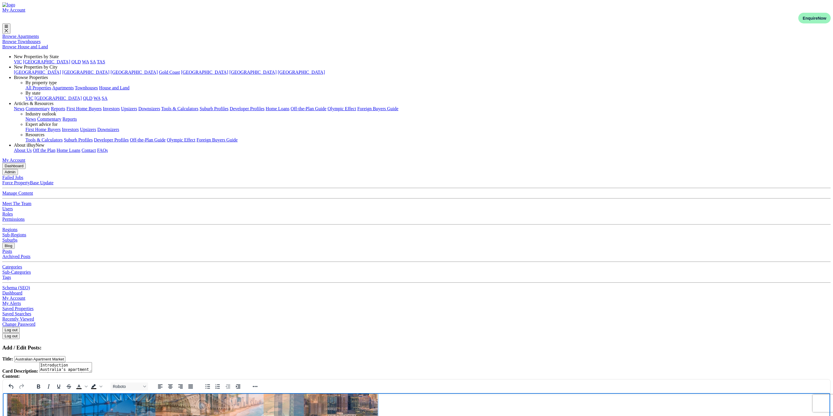
drag, startPoint x: 331, startPoint y: 542, endPoint x: 255, endPoint y: 532, distance: 76.2
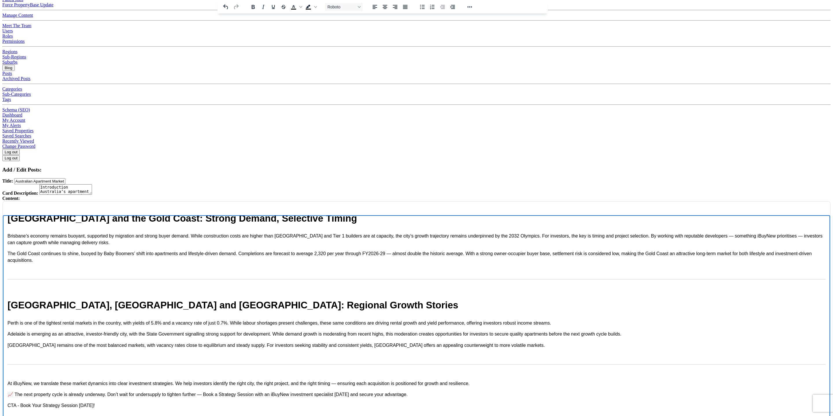
scroll to position [305, 0]
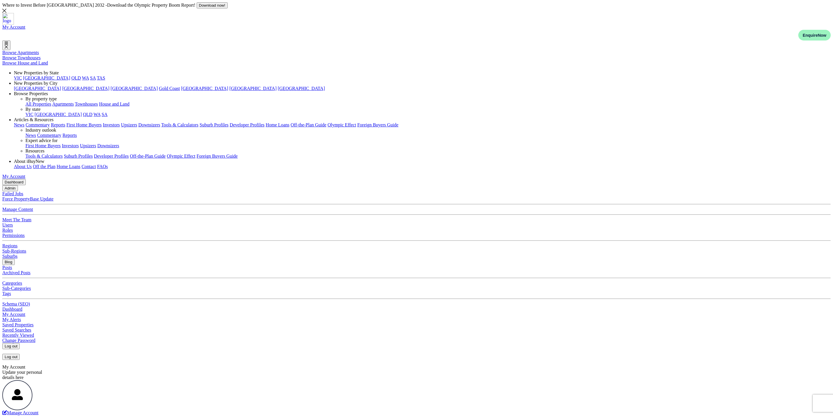
click at [15, 259] on button "Blog" at bounding box center [8, 262] width 12 height 6
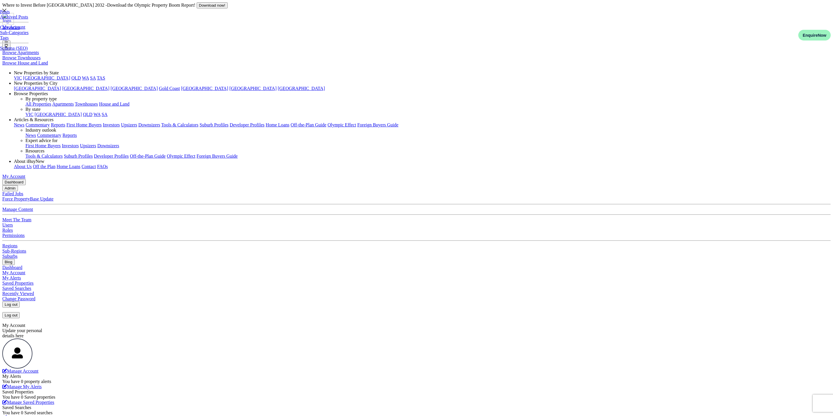
click at [10, 14] on link "Posts" at bounding box center [5, 11] width 10 height 5
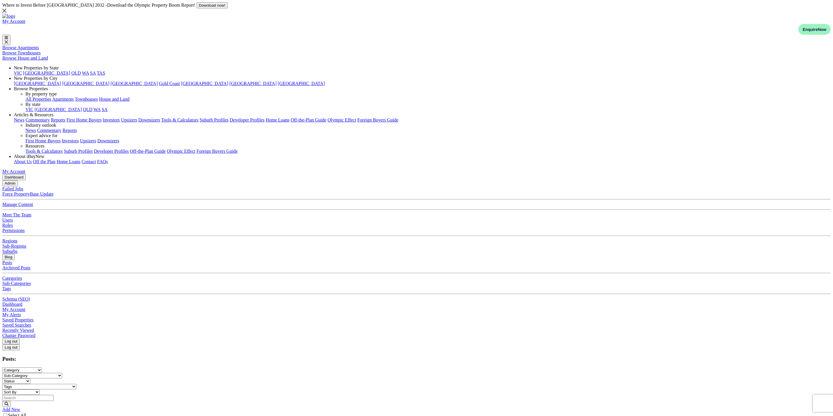
select select "4"
select select "17"
select select "7"
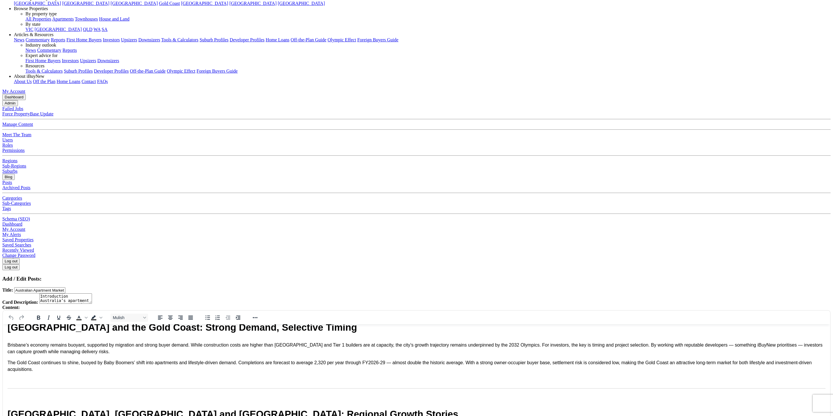
scroll to position [92, 0]
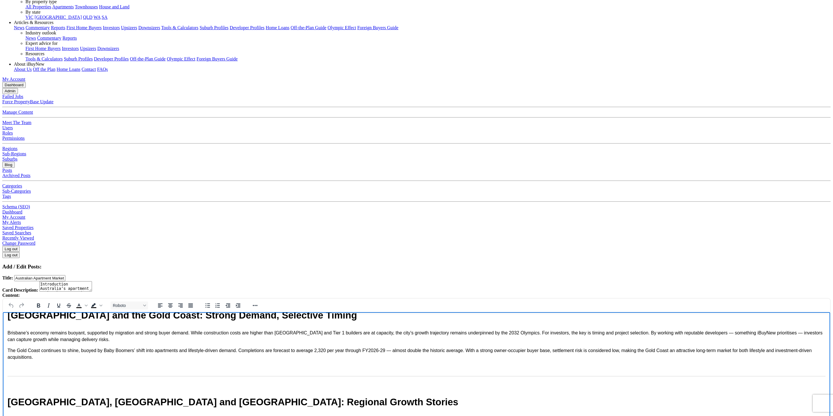
drag, startPoint x: 106, startPoint y: 509, endPoint x: 7, endPoint y: 502, distance: 99.1
click at [7, 416] on html "Australia’s Apartment Market 2025: Why Undersupply Creates Opportunity for Inve…" at bounding box center [416, 110] width 827 height 821
drag, startPoint x: 7, startPoint y: 502, endPoint x: 112, endPoint y: 504, distance: 105.3
click at [109, 416] on html "Australia’s Apartment Market 2025: Why Undersupply Creates Opportunity for Inve…" at bounding box center [416, 110] width 827 height 821
drag, startPoint x: 128, startPoint y: 507, endPoint x: 8, endPoint y: 501, distance: 119.5
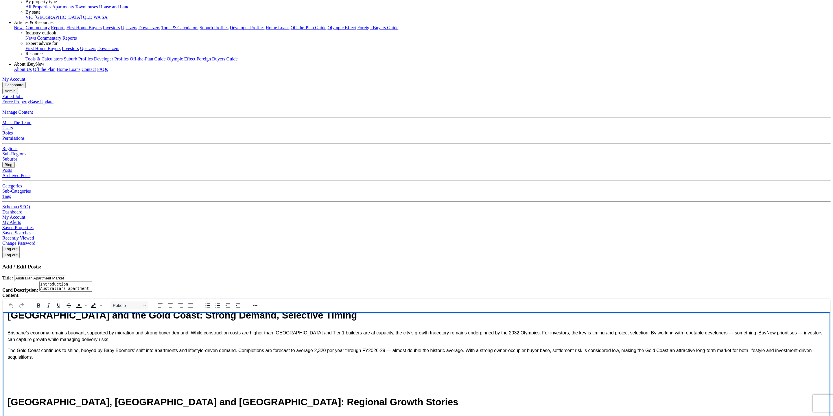
click at [8, 416] on body "Australia’s Apartment Market 2025: Why Undersupply Creates Opportunity for Inve…" at bounding box center [417, 112] width 818 height 809
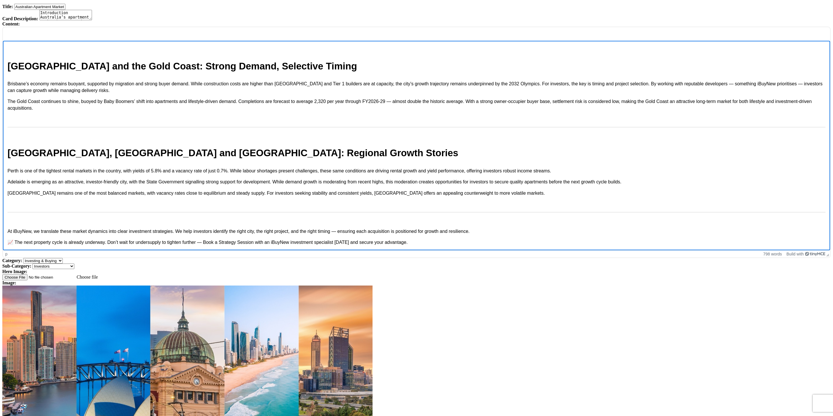
scroll to position [381, 0]
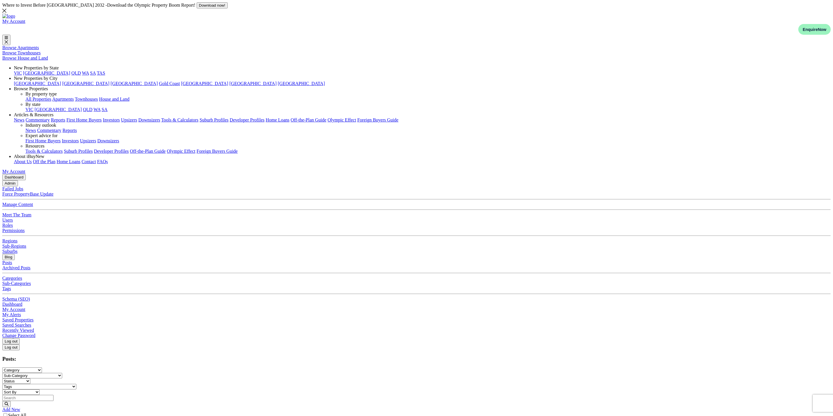
click at [128, 207] on main "Dashboard Admin Failed Jobs Force PropertyBase Update Manage Content Meet The T…" at bounding box center [416, 405] width 828 height 462
